Goal: Transaction & Acquisition: Obtain resource

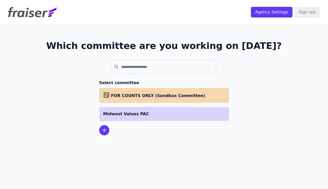
click at [155, 117] on li "Midwest Values PAC" at bounding box center [164, 114] width 130 height 14
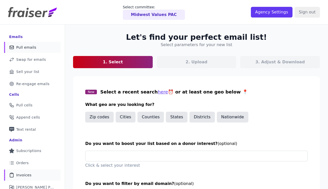
click at [29, 171] on link "Clipboard Icon Outline of a clipboard Invoices" at bounding box center [32, 175] width 57 height 11
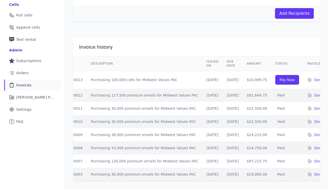
scroll to position [0, 37]
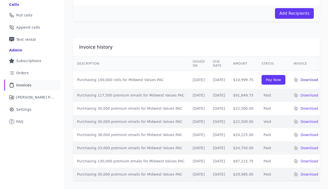
click at [308, 77] on p "Download" at bounding box center [310, 79] width 18 height 5
